Goal: Information Seeking & Learning: Learn about a topic

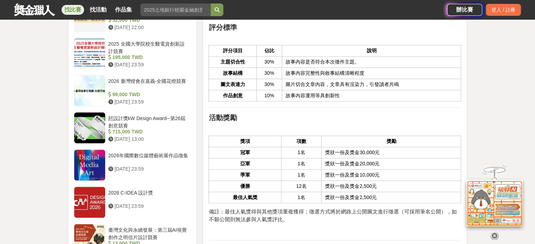
scroll to position [738, 0]
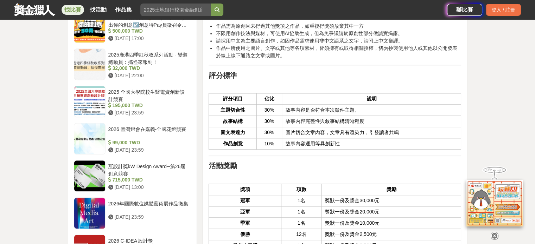
click at [77, 8] on link "找比賽" at bounding box center [73, 10] width 22 height 10
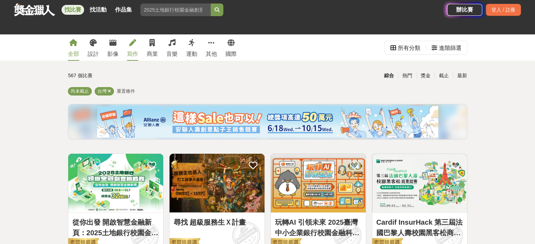
click at [131, 50] on div "寫作" at bounding box center [132, 54] width 11 height 8
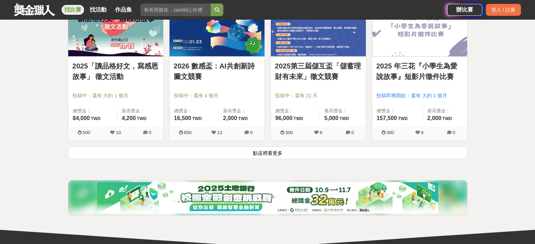
scroll to position [949, 0]
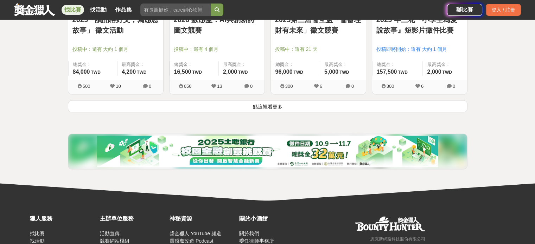
click at [259, 107] on button "點這裡看更多" at bounding box center [267, 106] width 399 height 12
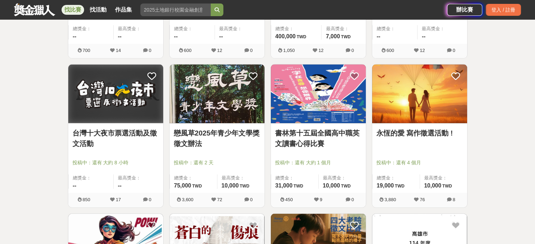
scroll to position [1722, 0]
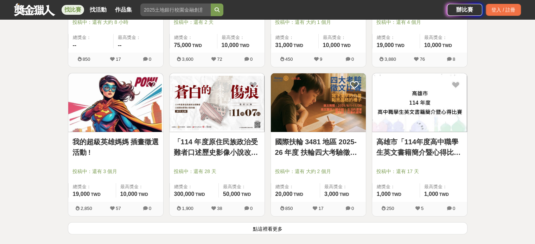
click at [264, 231] on button "點這裡看更多" at bounding box center [267, 228] width 399 height 12
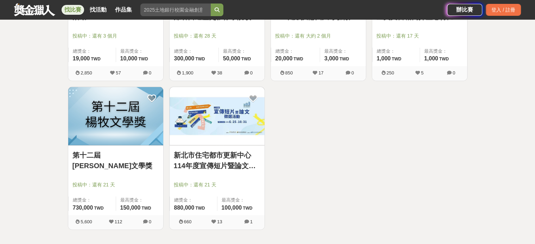
scroll to position [1898, 0]
